Goal: Download file/media

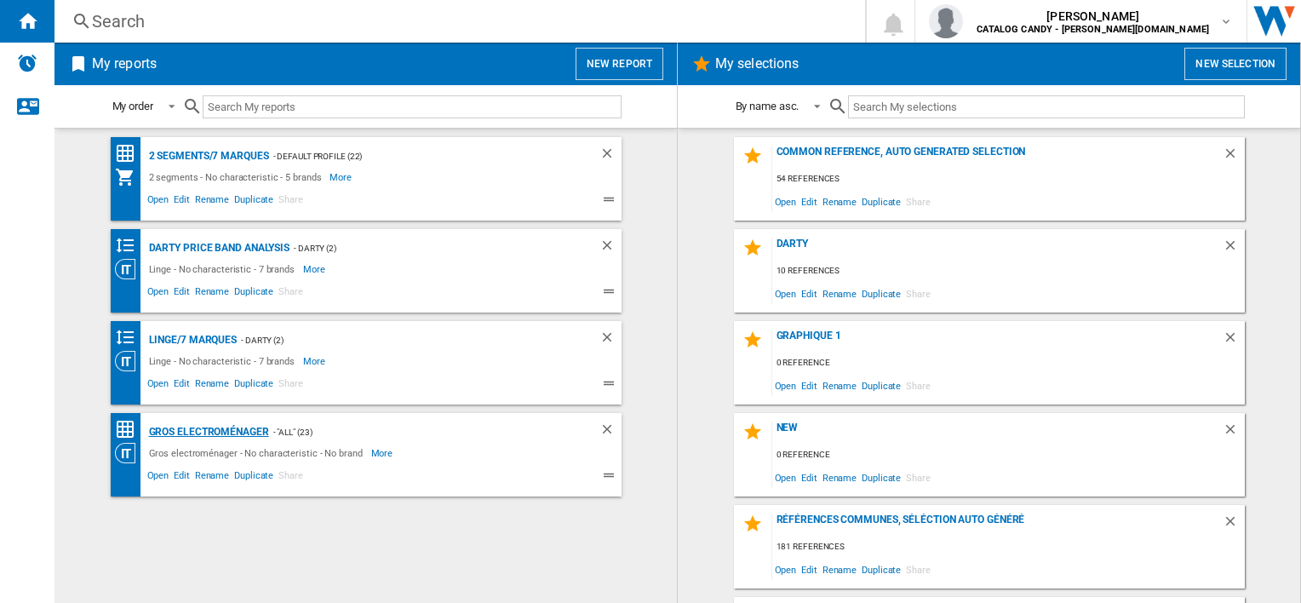
click at [215, 434] on div "Gros electroménager" at bounding box center [207, 432] width 124 height 21
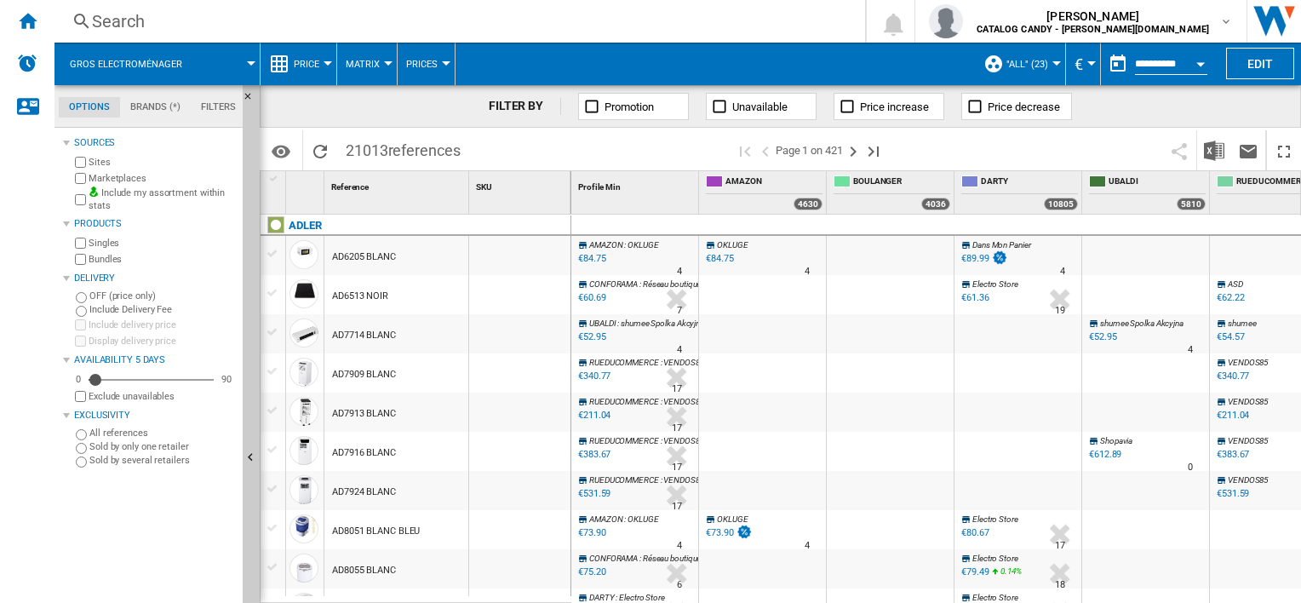
click at [1045, 59] on span ""All" (23)" at bounding box center [1028, 64] width 42 height 11
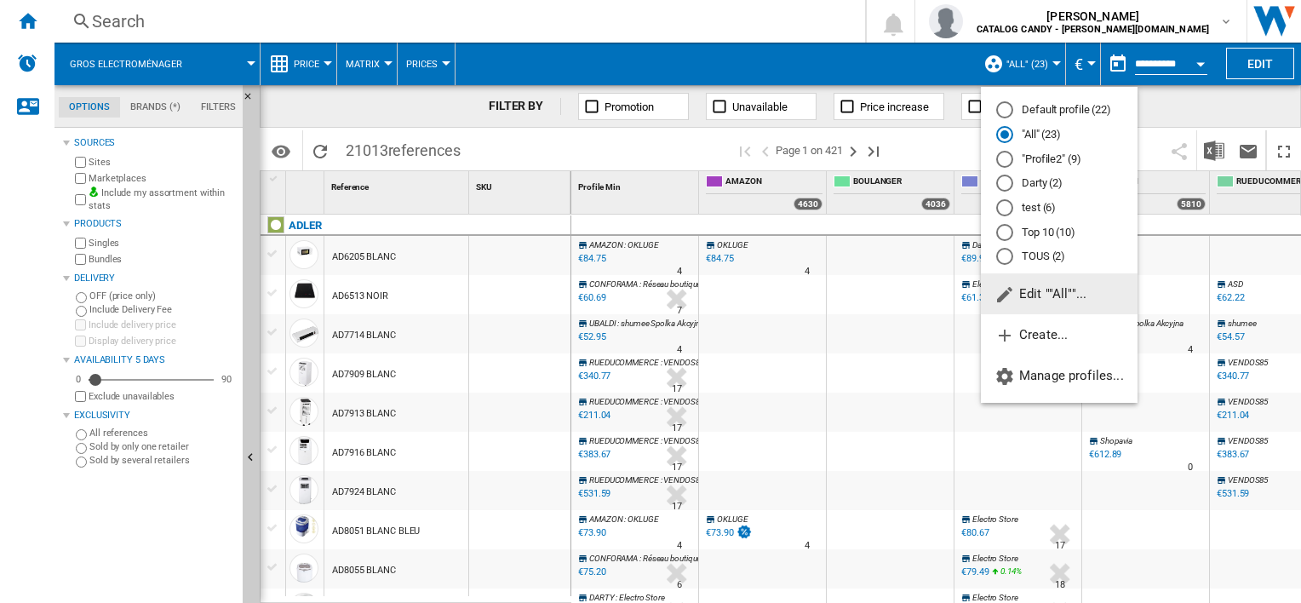
click at [1044, 58] on md-backdrop at bounding box center [650, 301] width 1301 height 603
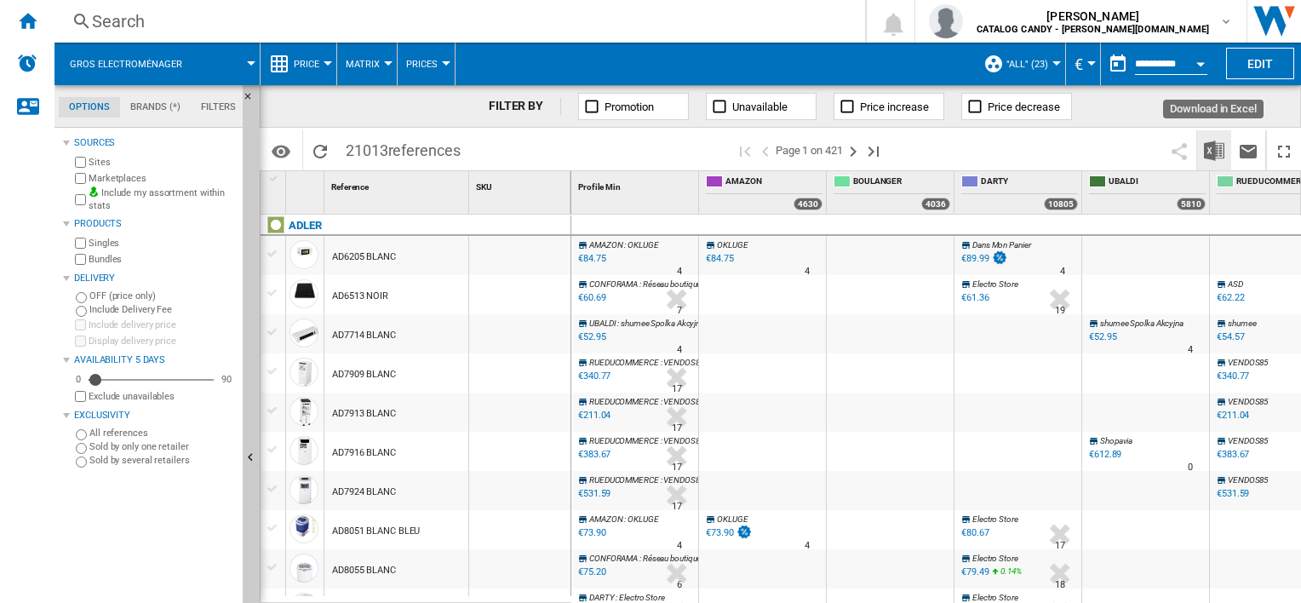
click at [1214, 150] on img "Download in Excel" at bounding box center [1214, 151] width 20 height 20
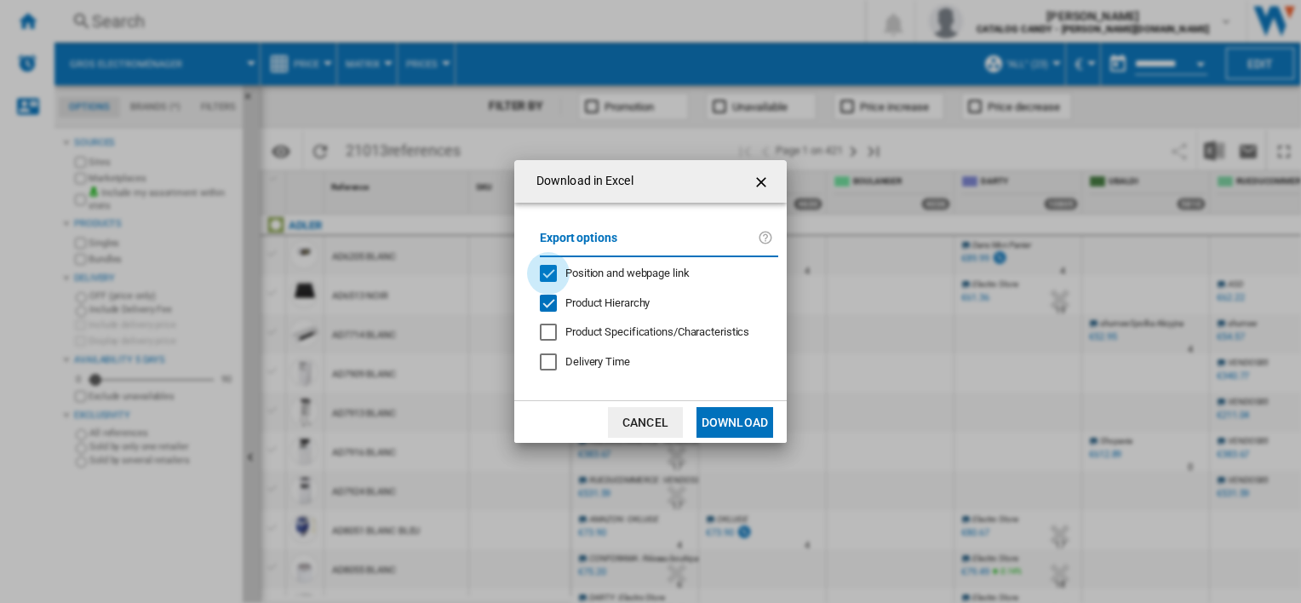
click at [549, 271] on div "Position and webpage link" at bounding box center [548, 273] width 17 height 17
click at [548, 330] on div at bounding box center [548, 332] width 17 height 17
click at [737, 420] on button "Download" at bounding box center [735, 422] width 77 height 31
